Goal: Task Accomplishment & Management: Complete application form

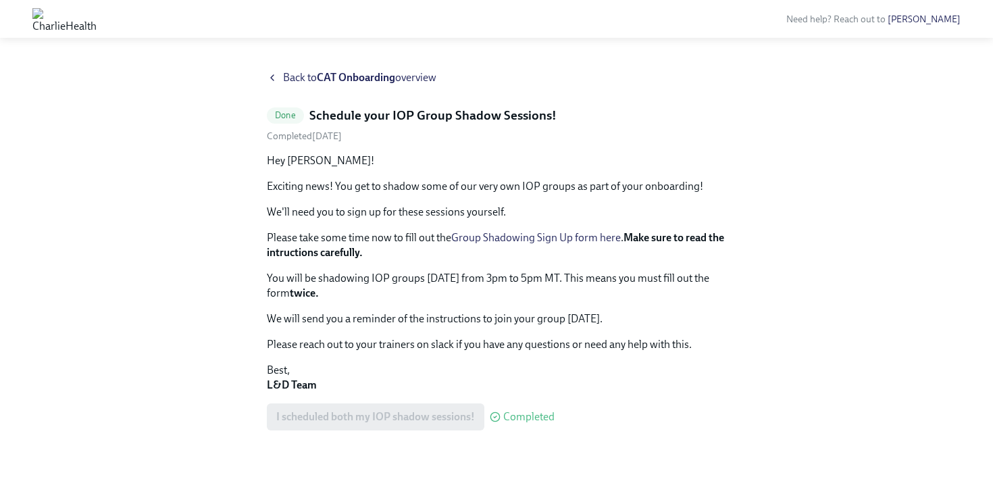
click at [558, 234] on link "Group Shadowing Sign Up form here" at bounding box center [535, 237] width 169 height 13
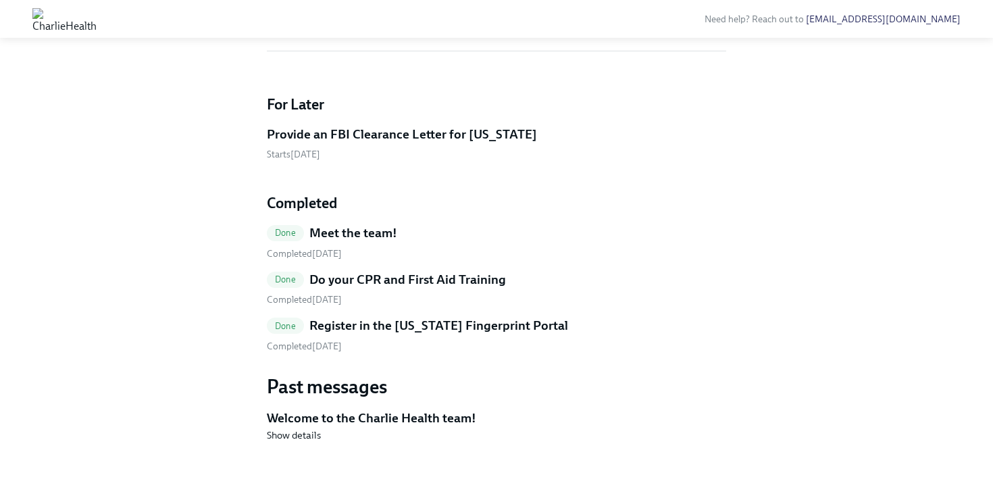
scroll to position [1639, 0]
drag, startPoint x: 405, startPoint y: 218, endPoint x: 361, endPoint y: 215, distance: 44.6
copy p "1240758"
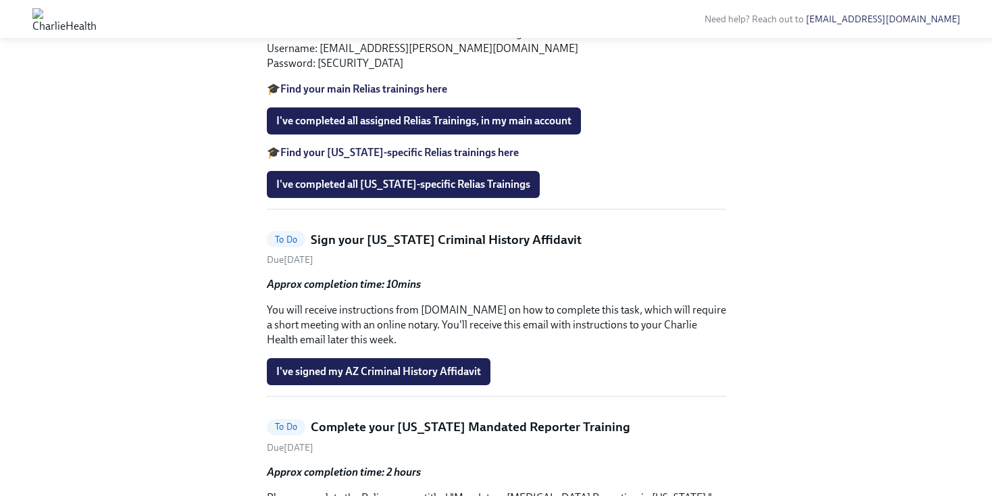
scroll to position [690, 0]
